Goal: Task Accomplishment & Management: Use online tool/utility

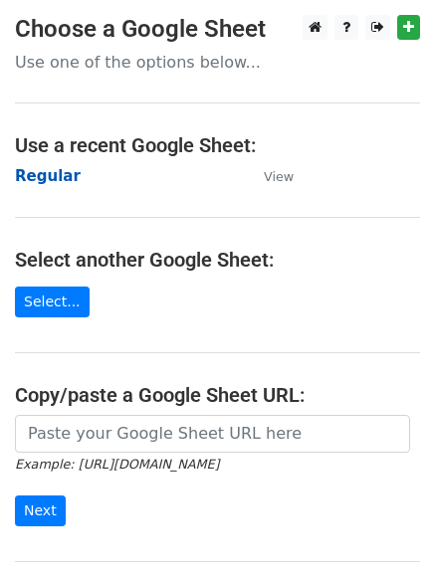
click at [44, 183] on strong "Regular" at bounding box center [48, 176] width 66 height 18
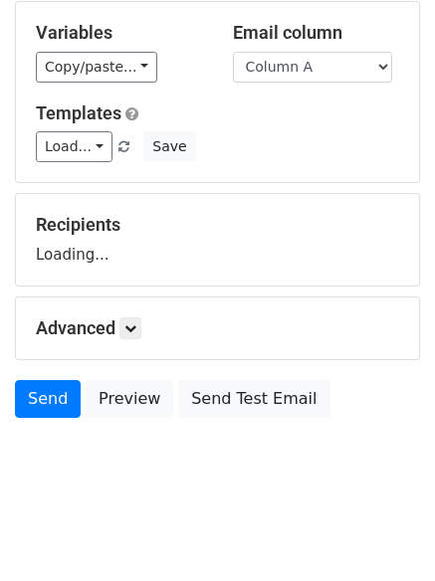
scroll to position [112, 0]
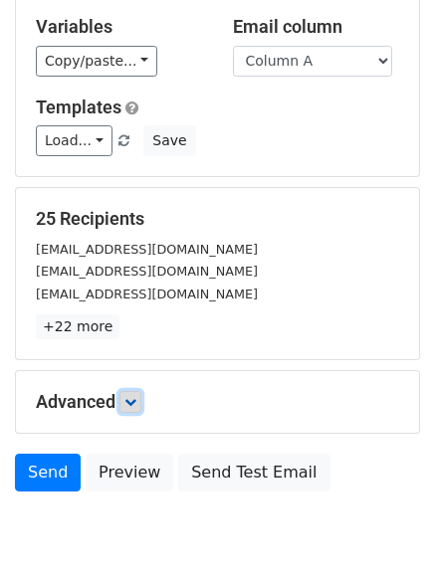
click at [137, 394] on link at bounding box center [130, 402] width 22 height 22
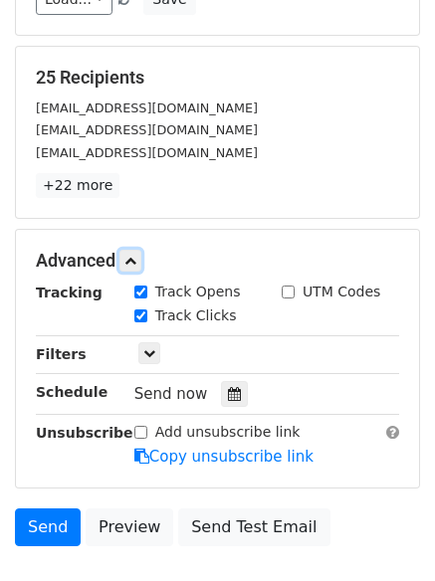
scroll to position [373, 0]
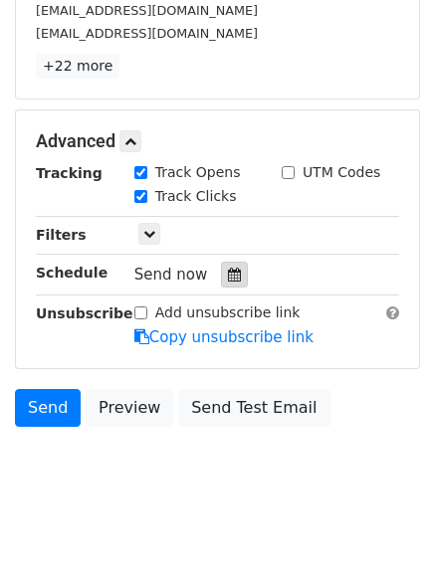
click at [228, 278] on icon at bounding box center [234, 275] width 13 height 14
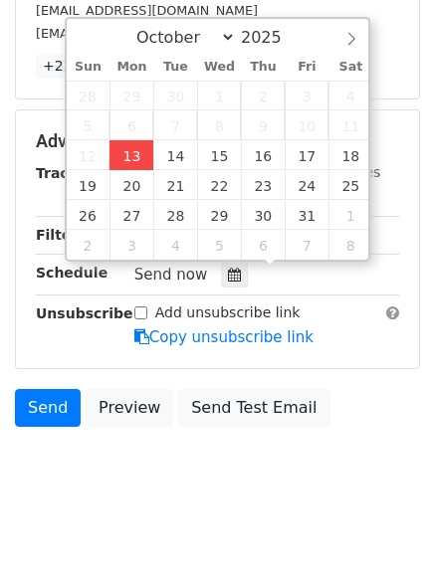
type input "2025-10-13 12:31"
type input "31"
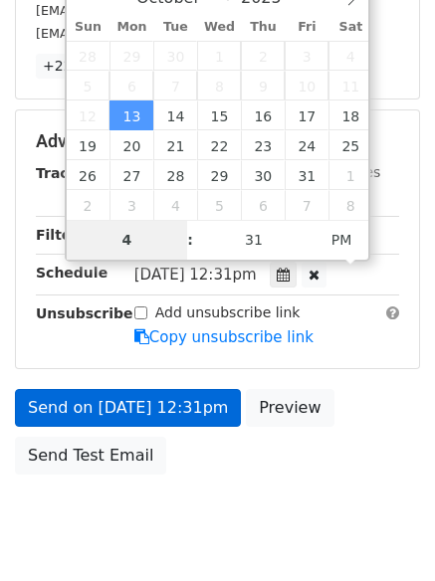
type input "4"
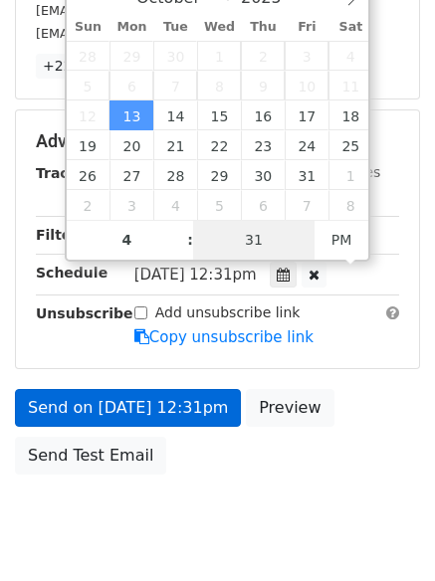
type input "2025-10-13 16:31"
type input "04"
type input "1"
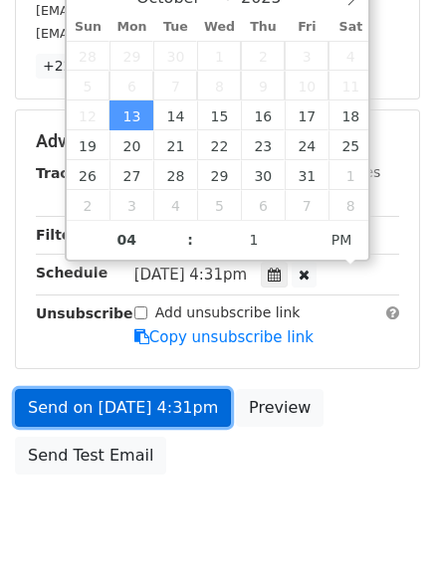
type input "2025-10-13 16:01"
click at [127, 407] on link "Send on Oct 13 at 4:31pm" at bounding box center [123, 408] width 216 height 38
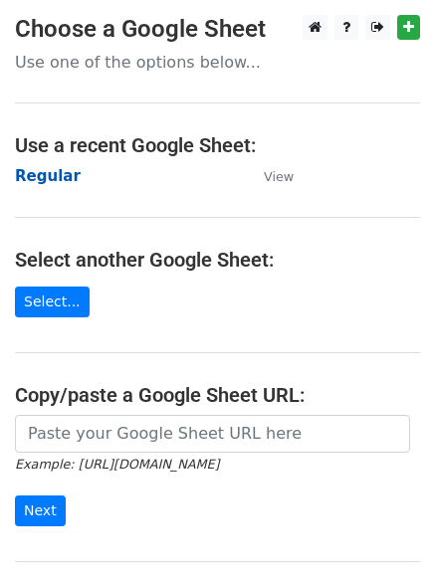
click at [44, 180] on strong "Regular" at bounding box center [48, 176] width 66 height 18
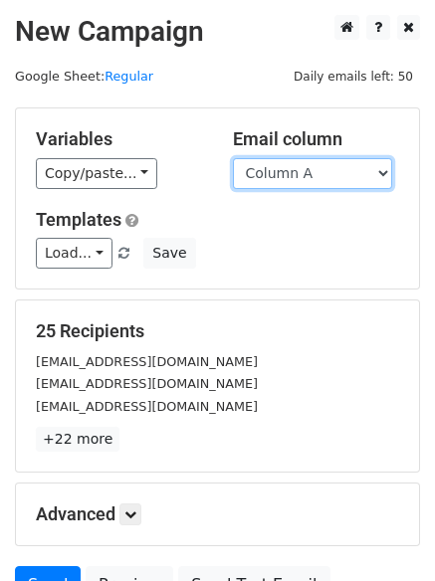
click at [318, 178] on select "Column A Column B Column C Column D Column E Column F" at bounding box center [312, 173] width 159 height 31
select select "Column B"
click at [233, 158] on select "Column A Column B Column C Column D Column E Column F" at bounding box center [312, 173] width 159 height 31
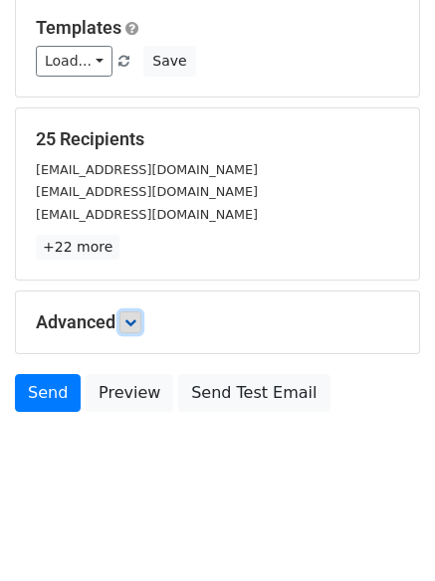
scroll to position [112, 0]
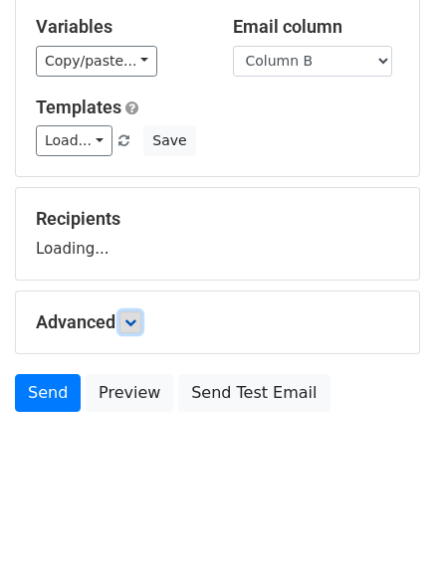
drag, startPoint x: 131, startPoint y: 320, endPoint x: 158, endPoint y: 339, distance: 32.8
click at [132, 319] on icon at bounding box center [130, 322] width 12 height 12
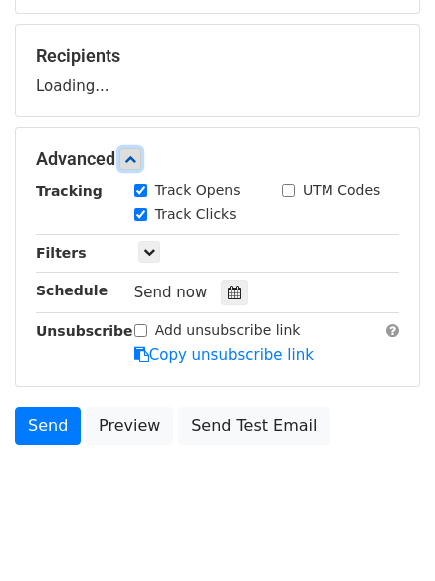
scroll to position [301, 0]
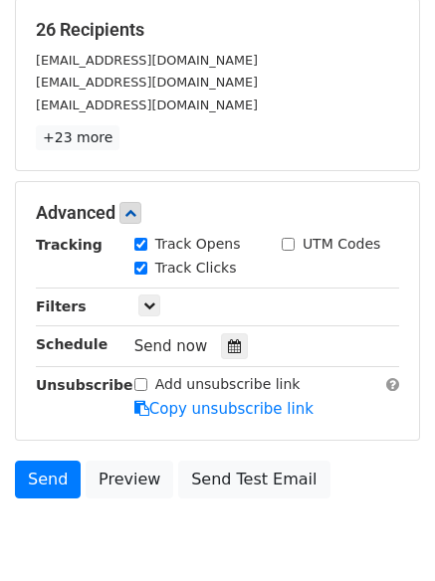
click at [225, 283] on div "Tracking Track Opens UTM Codes Track Clicks Filters Only include spreadsheet ro…" at bounding box center [217, 327] width 363 height 186
click at [228, 342] on icon at bounding box center [234, 346] width 13 height 14
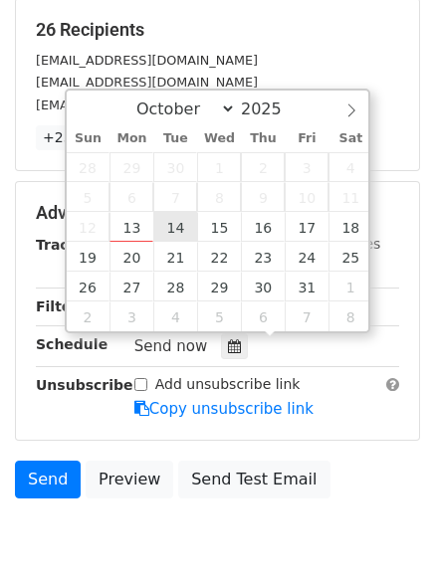
type input "2025-10-14 12:00"
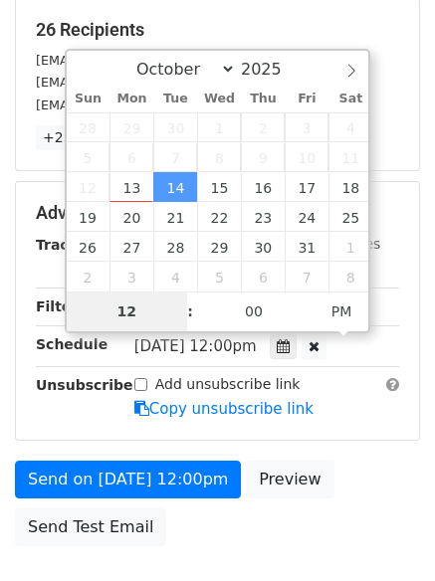
type input "5"
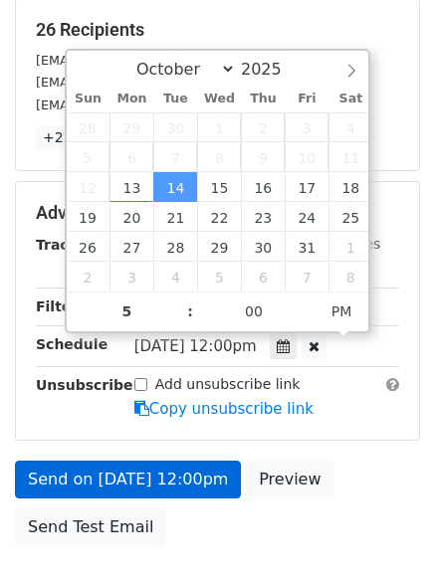
type input "2025-10-14 17:00"
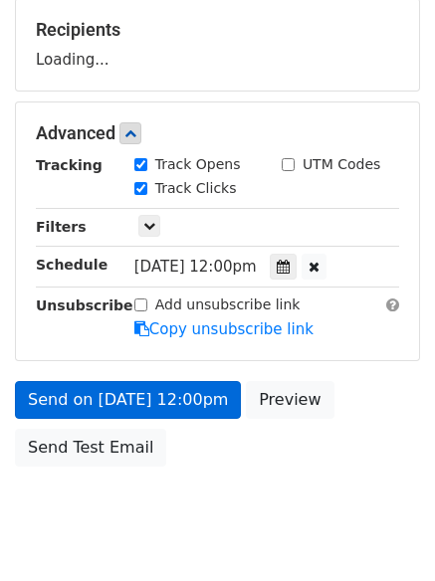
click at [155, 489] on body "New Campaign Daily emails left: 50 Google Sheet: Regular Variables Copy/paste..…" at bounding box center [217, 134] width 435 height 843
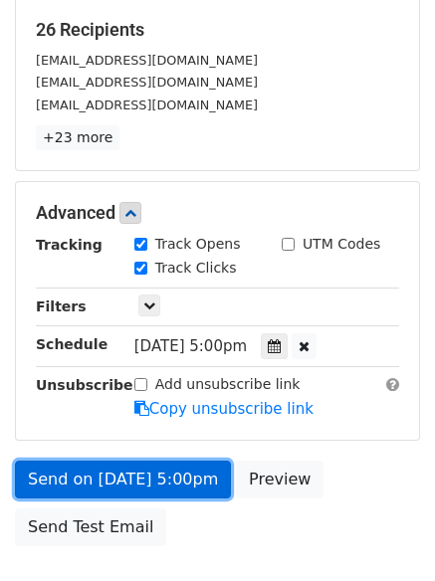
click at [116, 472] on link "Send on Oct 14 at 5:00pm" at bounding box center [123, 480] width 216 height 38
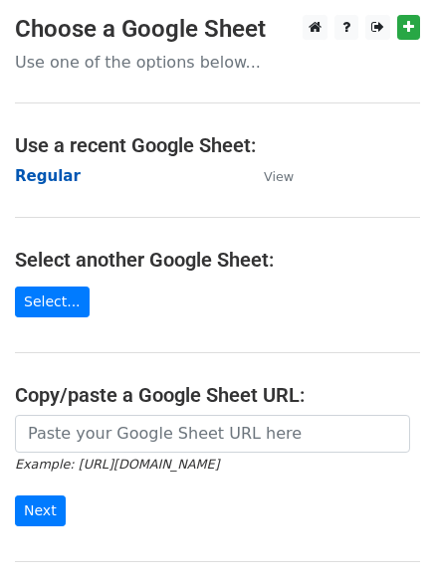
click at [45, 169] on strong "Regular" at bounding box center [48, 176] width 66 height 18
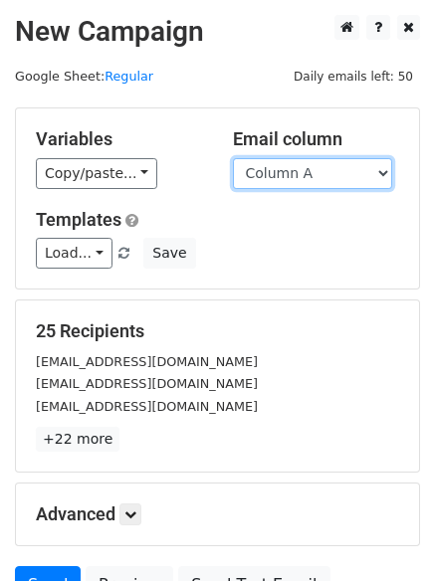
click at [273, 172] on select "Column A Column B Column C Column D Column E Column F" at bounding box center [312, 173] width 159 height 31
select select "Column C"
click at [233, 158] on select "Column A Column B Column C Column D Column E Column F" at bounding box center [312, 173] width 159 height 31
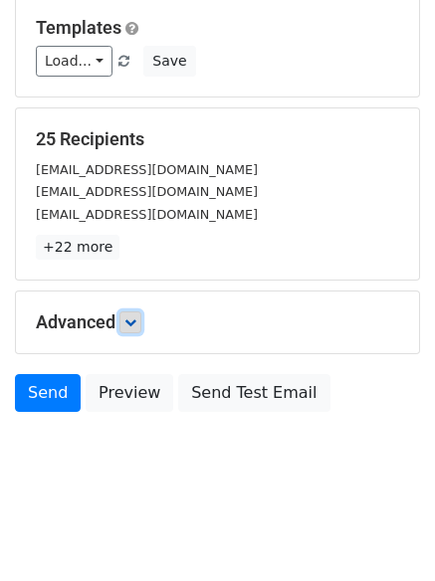
click at [129, 319] on icon at bounding box center [130, 322] width 12 height 12
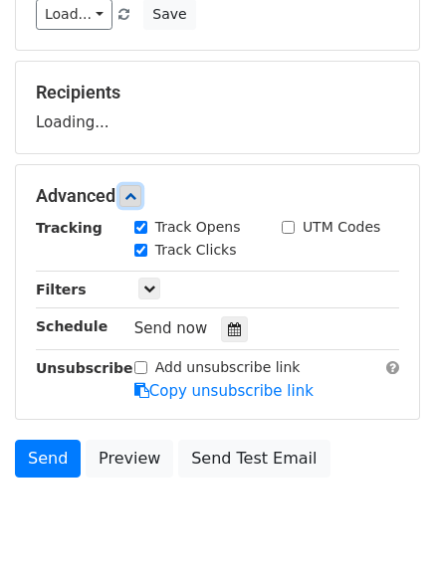
scroll to position [293, 0]
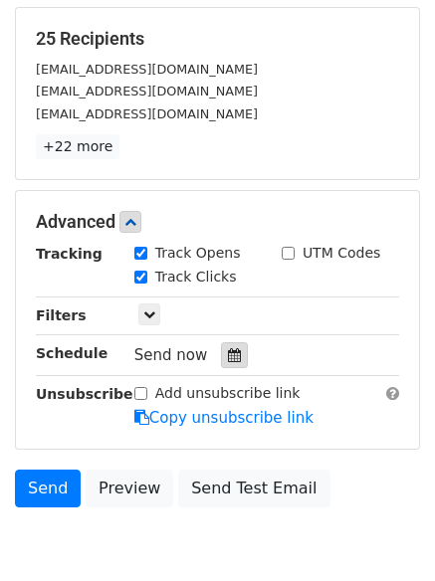
click at [228, 356] on icon at bounding box center [234, 355] width 13 height 14
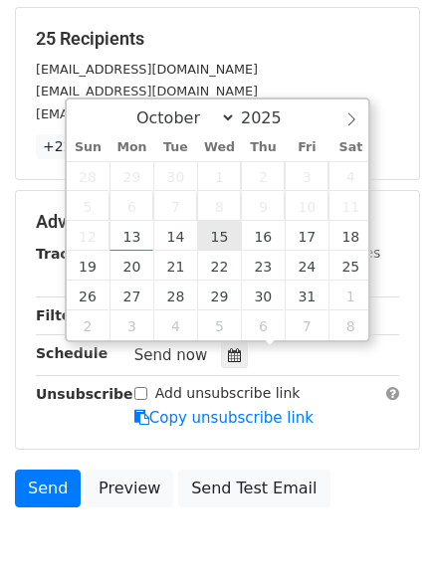
type input "2025-10-15 12:00"
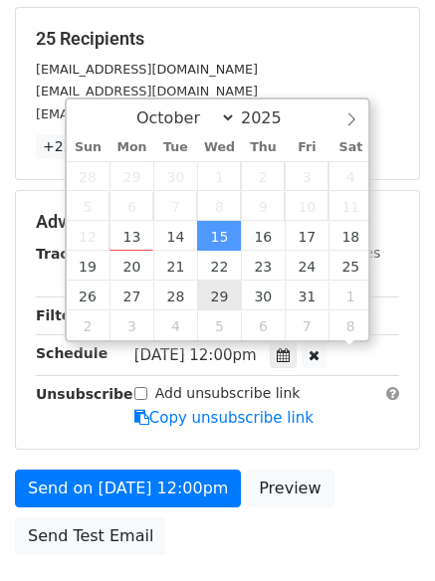
scroll to position [1, 0]
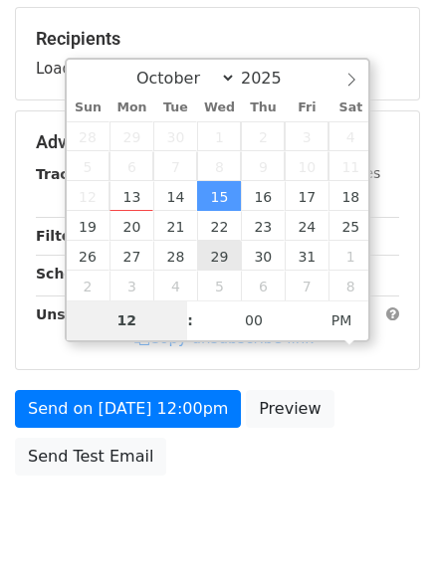
type input "6"
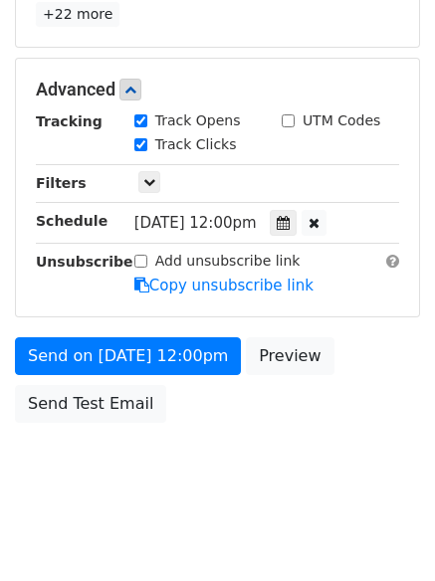
scroll to position [824, 0]
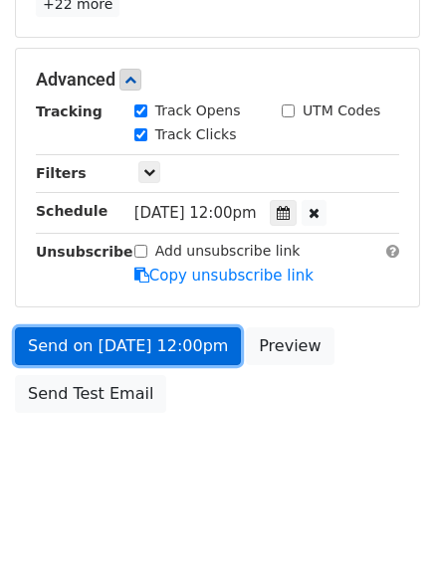
type input "2025-10-15 18:00"
click at [136, 338] on link "Send on Oct 15 at 12:00pm" at bounding box center [128, 346] width 226 height 38
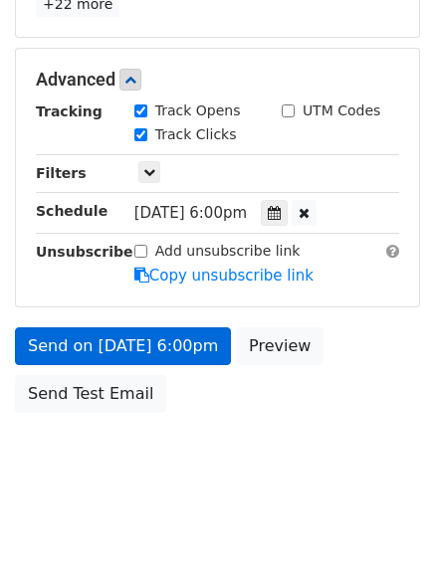
scroll to position [355, 0]
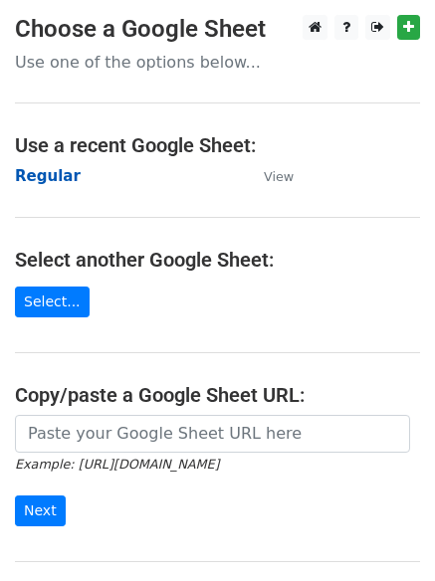
click at [43, 168] on strong "Regular" at bounding box center [48, 176] width 66 height 18
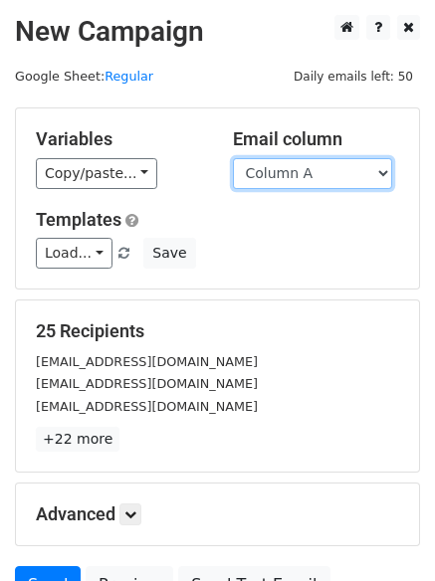
click at [283, 172] on select "Column A Column B Column C Column D Column E Column F" at bounding box center [312, 173] width 159 height 31
select select "Column D"
click at [233, 158] on select "Column A Column B Column C Column D Column E Column F" at bounding box center [312, 173] width 159 height 31
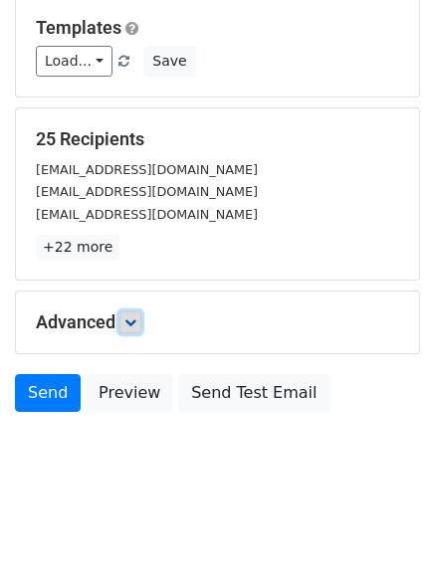
scroll to position [112, 0]
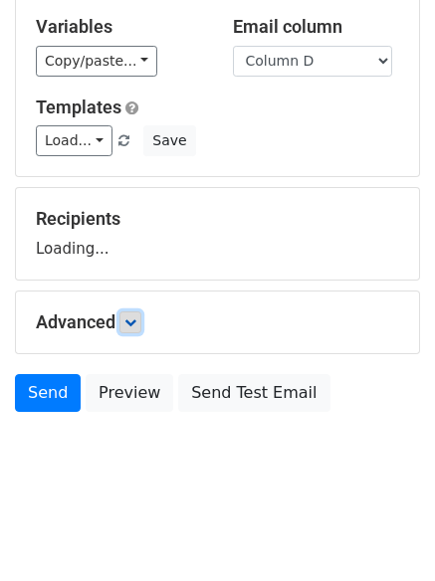
click at [136, 318] on icon at bounding box center [130, 322] width 12 height 12
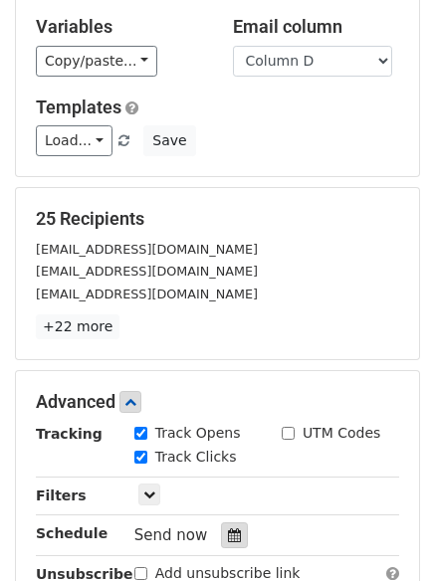
click at [228, 533] on icon at bounding box center [234, 535] width 13 height 14
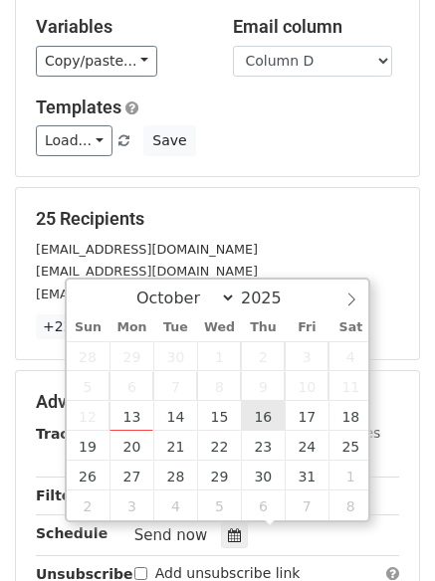
click at [273, 402] on div "28 29 30 1 2 3 4 5 6 7 8 9 10 11 12 13 14 15 16 17 18 19 20 21 22 23 24 25 26 2…" at bounding box center [220, 430] width 306 height 179
type input "2025-10-16 12:00"
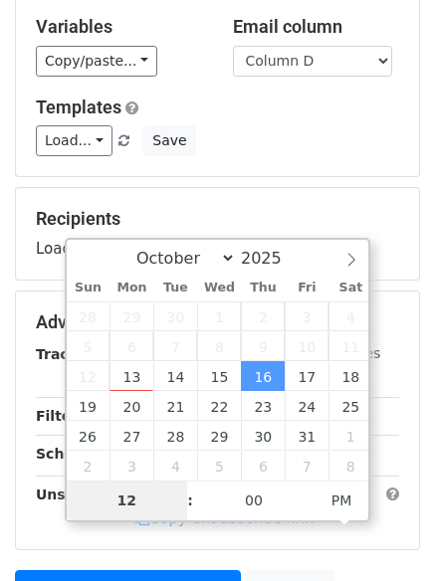
type input "7"
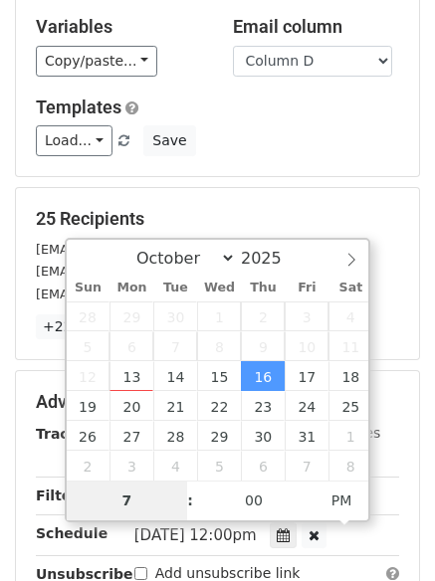
scroll to position [435, 0]
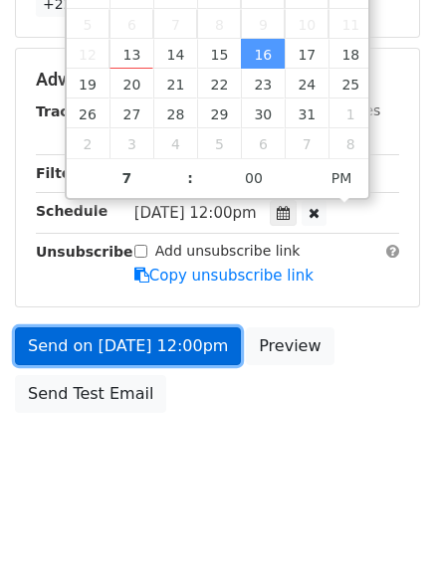
type input "2025-10-16 19:00"
click at [186, 346] on link "Send on Oct 16 at 12:00pm" at bounding box center [128, 346] width 226 height 38
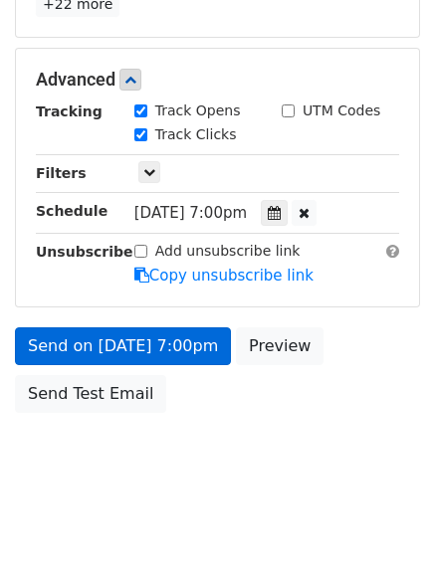
scroll to position [355, 0]
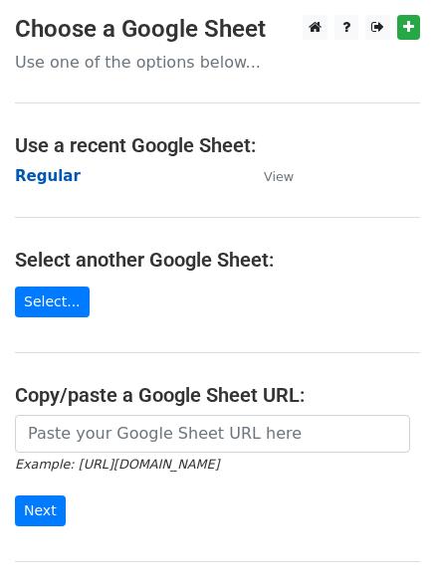
click at [47, 180] on strong "Regular" at bounding box center [48, 176] width 66 height 18
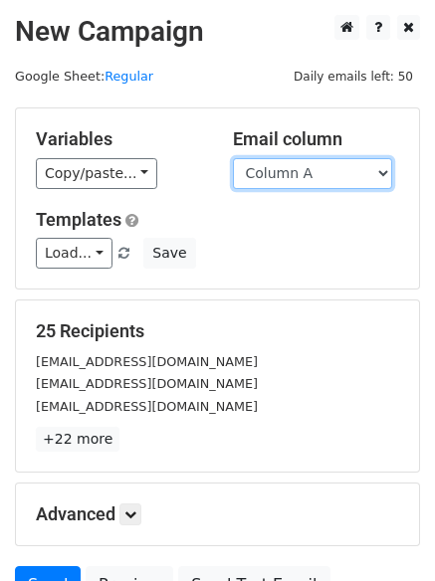
click at [267, 164] on select "Column A Column B Column C Column D Column E Column F" at bounding box center [312, 173] width 159 height 31
select select "Column E"
click at [233, 158] on select "Column A Column B Column C Column D Column E Column F" at bounding box center [312, 173] width 159 height 31
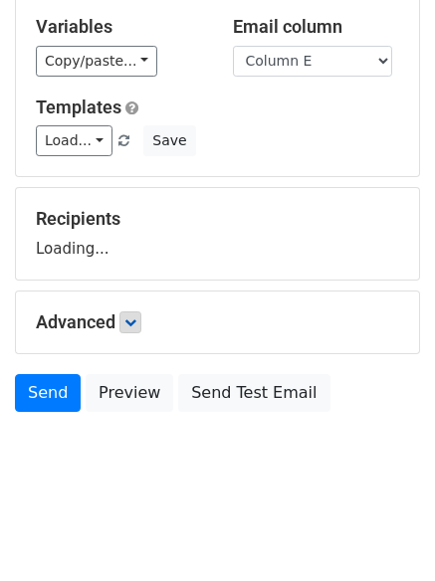
click at [113, 318] on h5 "Advanced" at bounding box center [217, 322] width 363 height 22
click at [131, 322] on icon at bounding box center [130, 322] width 12 height 12
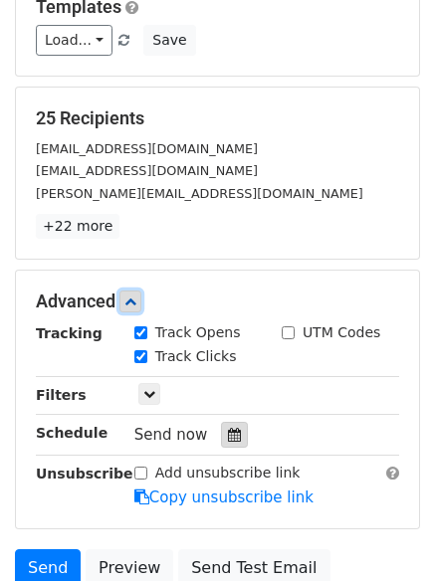
scroll to position [307, 0]
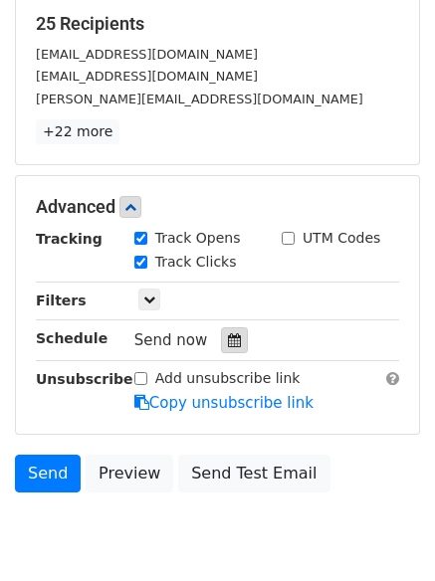
click at [221, 336] on div at bounding box center [234, 340] width 27 height 26
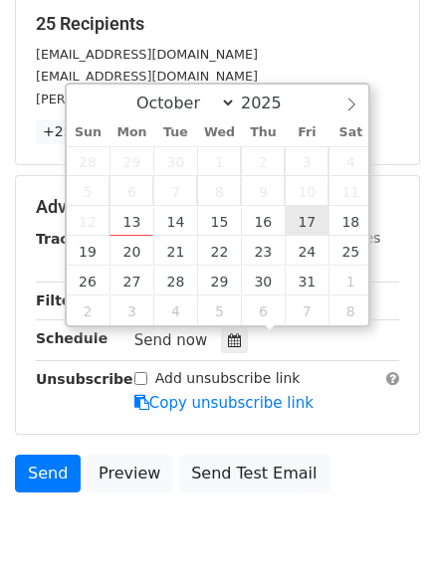
type input "2025-10-17 12:00"
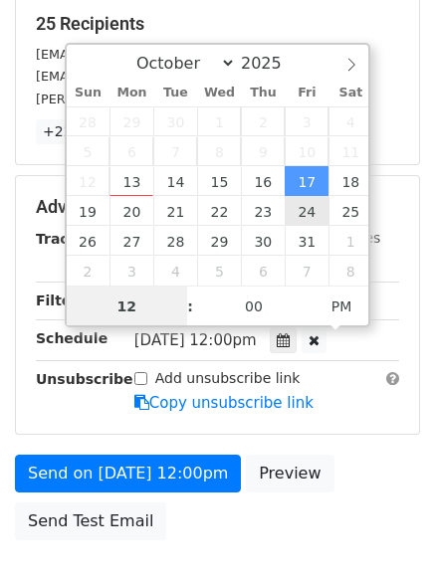
scroll to position [1, 0]
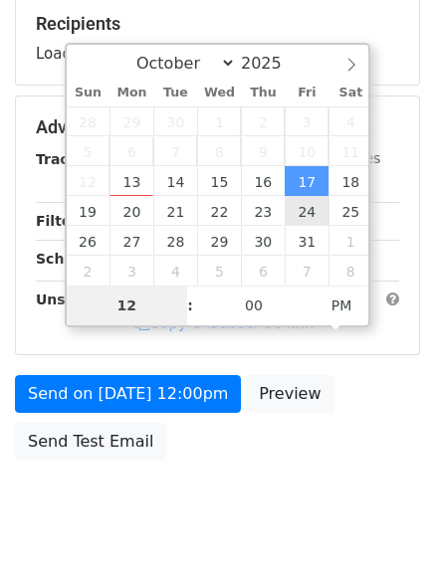
type input "8"
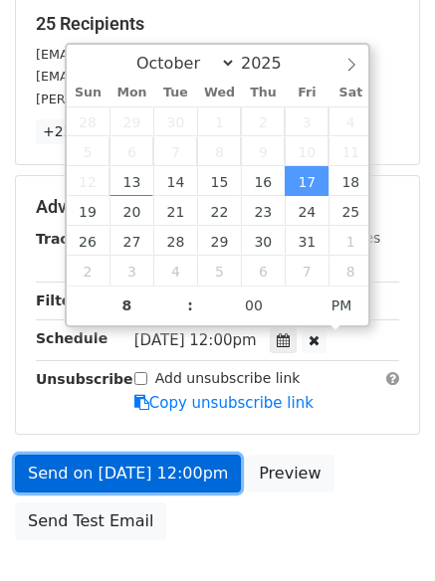
type input "2025-10-17 20:00"
click at [97, 461] on link "Send on Oct 17 at 12:00pm" at bounding box center [128, 474] width 226 height 38
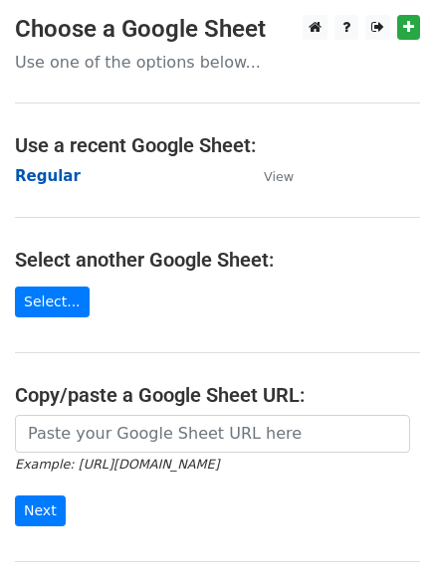
click at [37, 178] on strong "Regular" at bounding box center [48, 176] width 66 height 18
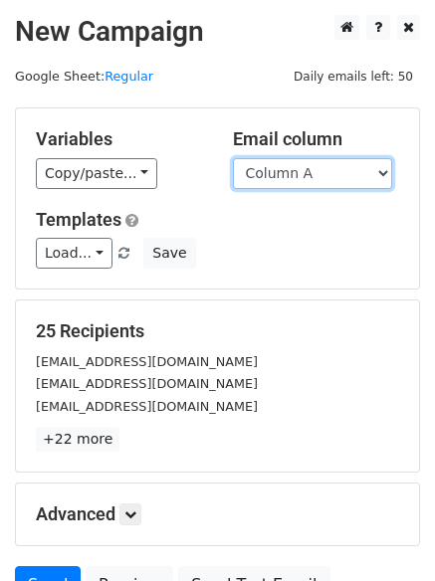
click at [373, 180] on select "Column A Column B Column C Column D Column E Column F" at bounding box center [312, 173] width 159 height 31
select select "Column F"
click at [233, 158] on select "Column A Column B Column C Column D Column E Column F" at bounding box center [312, 173] width 159 height 31
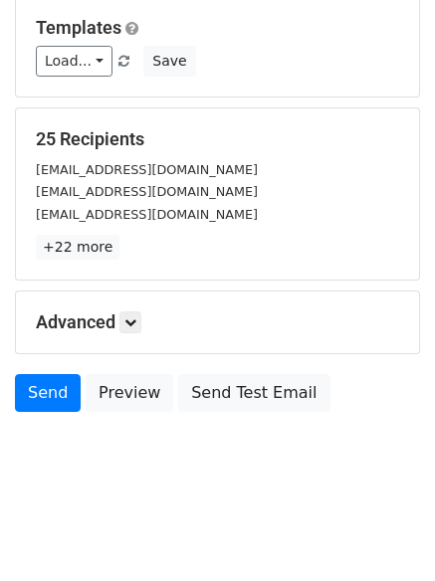
click at [121, 312] on h5 "Advanced" at bounding box center [217, 322] width 363 height 22
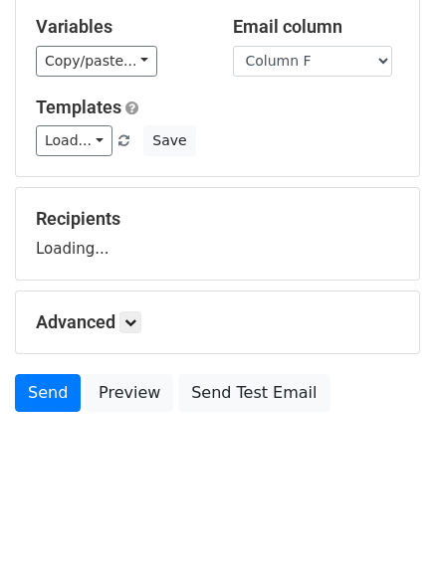
click at [121, 312] on h5 "Advanced" at bounding box center [217, 322] width 363 height 22
click at [136, 319] on icon at bounding box center [130, 322] width 12 height 12
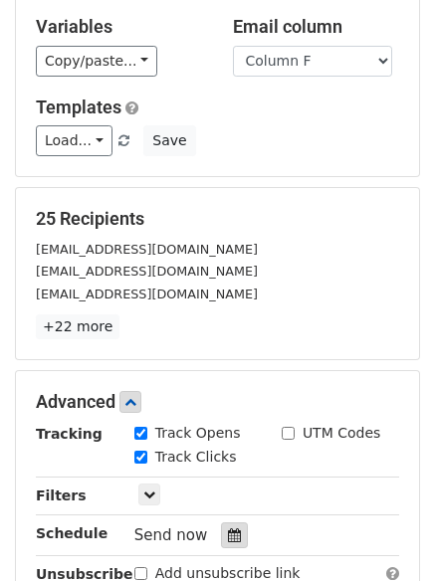
click at [228, 537] on icon at bounding box center [234, 535] width 13 height 14
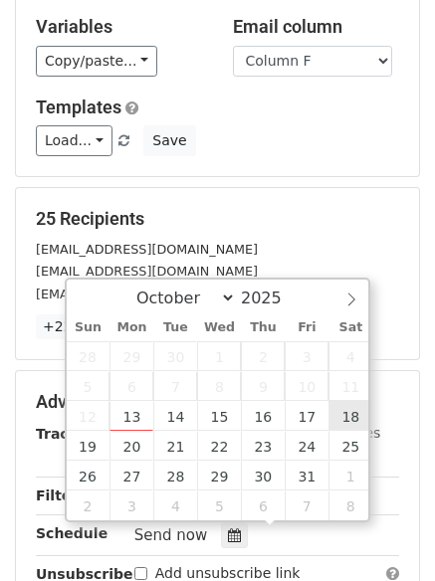
type input "[DATE] 12:00"
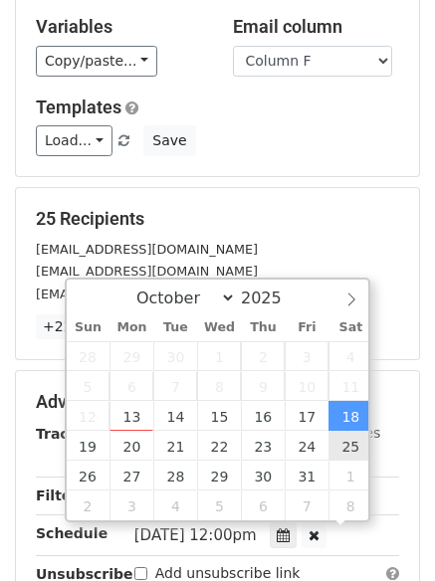
scroll to position [1, 0]
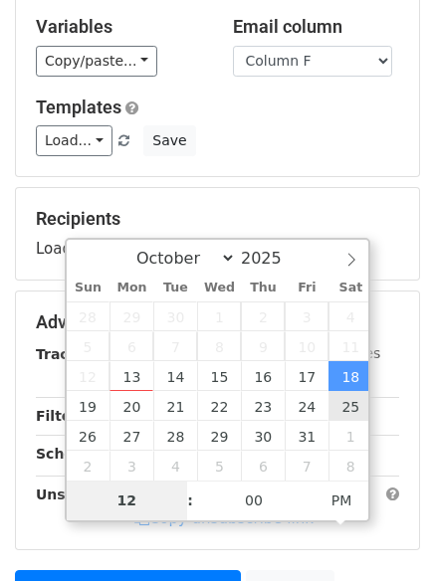
type input "9"
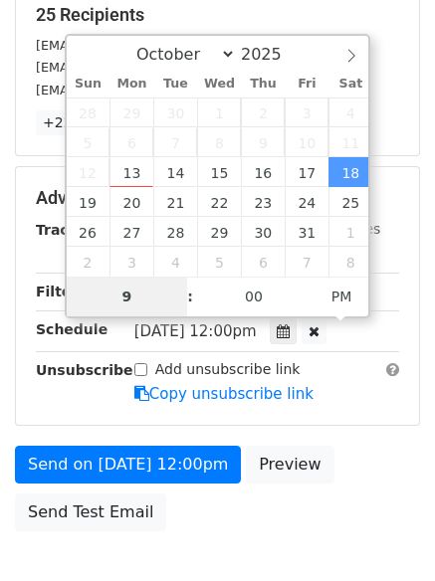
scroll to position [355, 0]
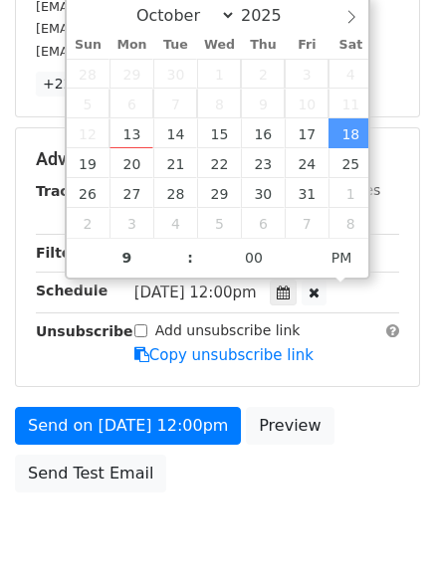
type input "[DATE] 21:00"
click at [124, 400] on form "Variables Copy/paste... {{Column A}} {{Column B}} {{Column C}} {{Column D}} {{C…" at bounding box center [217, 127] width 405 height 750
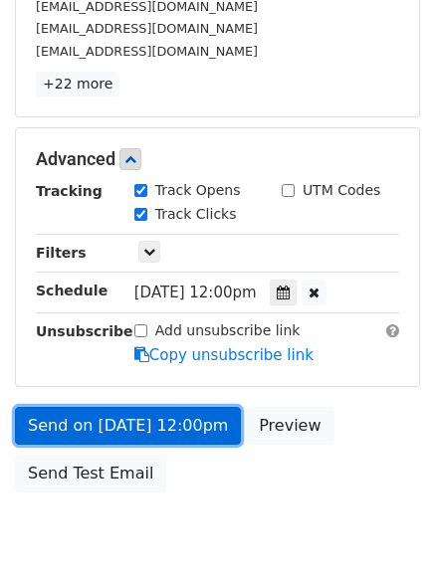
click at [124, 419] on link "Send on [DATE] 12:00pm" at bounding box center [128, 426] width 226 height 38
